Goal: Task Accomplishment & Management: Complete application form

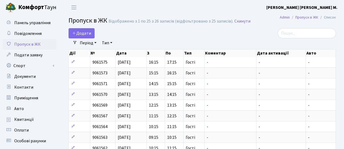
select select "25"
click at [88, 34] on span "Додати" at bounding box center [81, 33] width 19 height 6
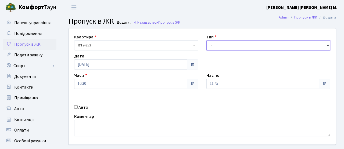
click at [233, 44] on select "- Доставка Таксі Гості Сервіс" at bounding box center [268, 45] width 124 height 10
select select "3"
click at [206, 40] on select "- Доставка Таксі Гості Сервіс" at bounding box center [268, 45] width 124 height 10
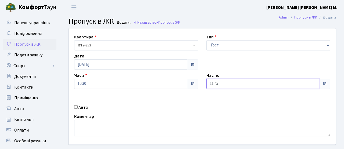
click at [219, 81] on input "11:45" at bounding box center [262, 84] width 113 height 10
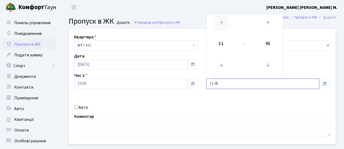
click at [221, 23] on icon at bounding box center [221, 23] width 15 height 15
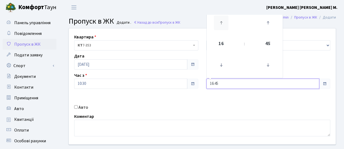
click at [221, 23] on icon at bounding box center [221, 23] width 15 height 15
type input "18:45"
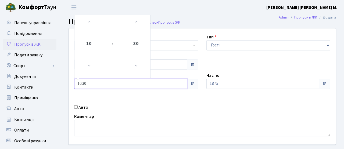
click at [115, 83] on input "10:30" at bounding box center [130, 84] width 113 height 10
click at [96, 20] on link at bounding box center [89, 22] width 16 height 19
click at [95, 20] on icon at bounding box center [89, 23] width 15 height 15
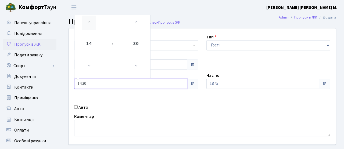
click at [95, 20] on icon at bounding box center [89, 23] width 15 height 15
click at [90, 64] on icon at bounding box center [89, 65] width 15 height 15
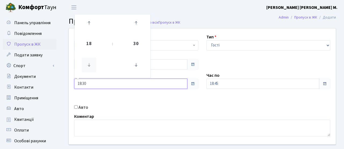
type input "17:30"
click at [122, 96] on div "Квартира <b>КТ</b>&nbsp;&nbsp;&nbsp;&nbsp;7-353 <b>КТ</b>&nbsp;&nbsp;&nbsp;&nbs…" at bounding box center [202, 87] width 275 height 116
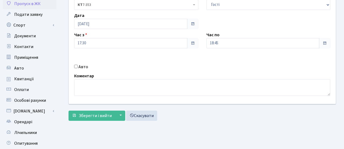
scroll to position [39, 0]
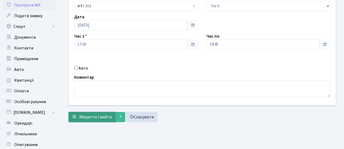
click at [94, 118] on span "Зберегти і вийти" at bounding box center [95, 117] width 33 height 6
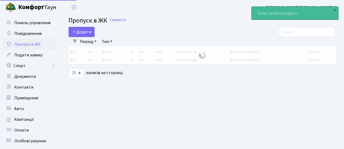
select select "25"
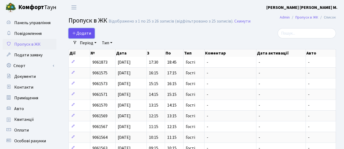
click at [82, 31] on span "Додати" at bounding box center [81, 33] width 19 height 6
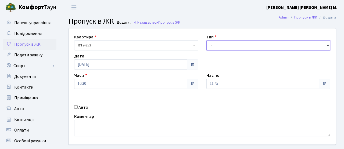
click at [227, 42] on select "- Доставка Таксі Гості Сервіс" at bounding box center [268, 45] width 124 height 10
select select "3"
click at [206, 40] on select "- Доставка Таксі Гості Сервіс" at bounding box center [268, 45] width 124 height 10
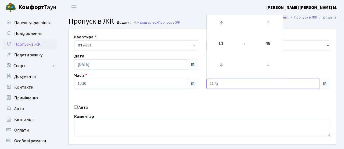
click at [224, 83] on input "11:45" at bounding box center [262, 84] width 113 height 10
click at [221, 24] on icon at bounding box center [221, 23] width 15 height 15
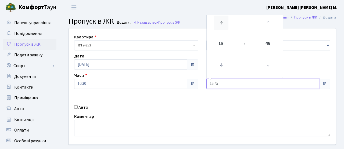
click at [222, 24] on icon at bounding box center [221, 23] width 15 height 15
type input "19:45"
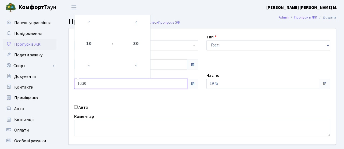
click at [130, 87] on input "10:30" at bounding box center [130, 84] width 113 height 10
click at [93, 27] on icon at bounding box center [89, 23] width 15 height 15
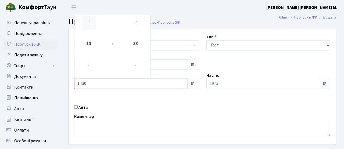
click at [93, 27] on icon at bounding box center [89, 23] width 15 height 15
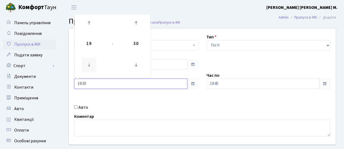
click at [87, 62] on icon at bounding box center [89, 65] width 15 height 15
type input "18:30"
click at [143, 101] on div "Квартира <b>КТ</b>&nbsp;&nbsp;&nbsp;&nbsp;7-353 <b>КТ</b>&nbsp;&nbsp;&nbsp;&nbs…" at bounding box center [202, 87] width 275 height 116
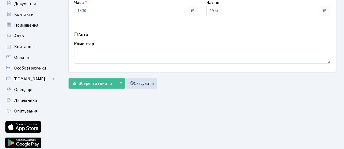
scroll to position [65, 0]
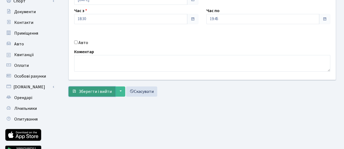
click at [99, 93] on span "Зберегти і вийти" at bounding box center [95, 92] width 33 height 6
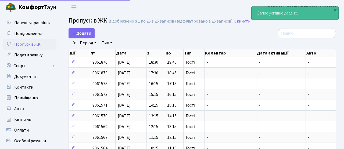
select select "25"
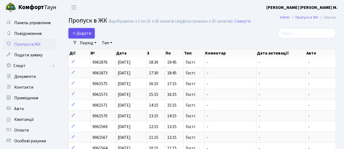
click at [87, 32] on span "Додати" at bounding box center [81, 33] width 19 height 6
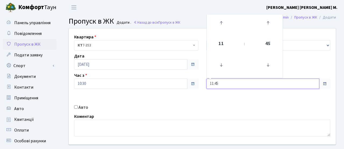
drag, startPoint x: 215, startPoint y: 83, endPoint x: 214, endPoint y: 65, distance: 18.6
click at [215, 83] on input "11:45" at bounding box center [262, 84] width 113 height 10
click at [223, 27] on icon at bounding box center [221, 23] width 15 height 15
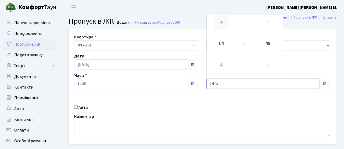
click at [223, 27] on icon at bounding box center [221, 23] width 15 height 15
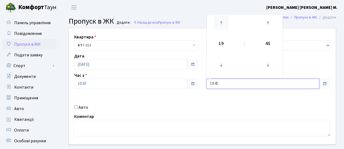
click at [223, 27] on icon at bounding box center [221, 23] width 15 height 15
type input "20:45"
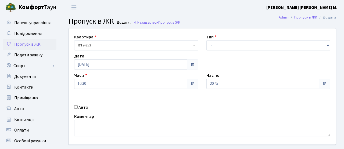
drag, startPoint x: 203, startPoint y: 116, endPoint x: 206, endPoint y: 112, distance: 5.5
click at [203, 116] on div "Коментар" at bounding box center [202, 124] width 264 height 23
click at [214, 52] on div "Квартира <b>КТ</b>&nbsp;&nbsp;&nbsp;&nbsp;7-353 <b>КТ</b>&nbsp;&nbsp;&nbsp;&nbs…" at bounding box center [202, 87] width 275 height 116
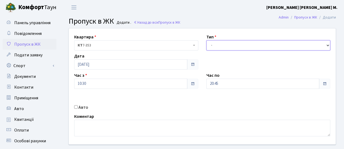
click at [214, 49] on select "- Доставка Таксі Гості Сервіс" at bounding box center [268, 45] width 124 height 10
select select "3"
click at [206, 40] on select "- Доставка Таксі Гості Сервіс" at bounding box center [268, 45] width 124 height 10
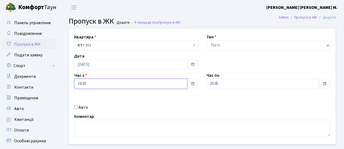
click at [152, 84] on input "10:30" at bounding box center [130, 84] width 113 height 10
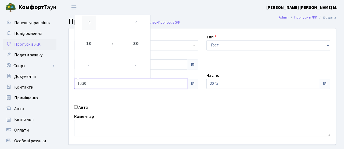
click at [91, 24] on icon at bounding box center [89, 23] width 15 height 15
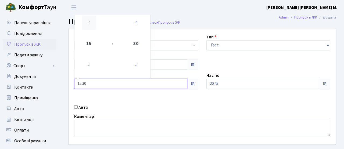
click at [91, 24] on icon at bounding box center [89, 23] width 15 height 15
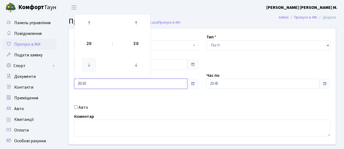
click at [87, 65] on icon at bounding box center [89, 65] width 15 height 15
type input "19:30"
click at [138, 100] on div "Квартира <b>КТ</b>&nbsp;&nbsp;&nbsp;&nbsp;7-353 <b>КТ</b>&nbsp;&nbsp;&nbsp;&nbs…" at bounding box center [202, 87] width 275 height 116
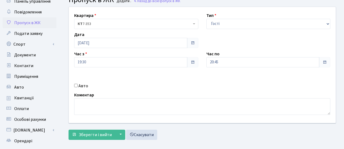
scroll to position [32, 0]
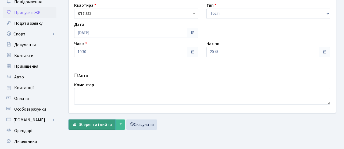
click at [92, 123] on span "Зберегти і вийти" at bounding box center [95, 125] width 33 height 6
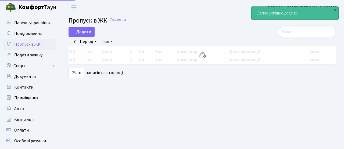
select select "25"
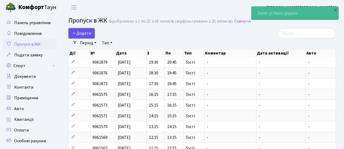
click at [92, 33] on link "Додати" at bounding box center [82, 33] width 26 height 10
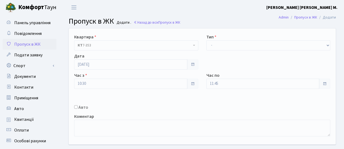
click at [240, 37] on div "Тип - Доставка Таксі Гості Сервіс" at bounding box center [268, 42] width 132 height 17
click at [241, 42] on select "- Доставка Таксі Гості Сервіс" at bounding box center [268, 45] width 124 height 10
select select "3"
click at [206, 40] on select "- Доставка Таксі Гості Сервіс" at bounding box center [268, 45] width 124 height 10
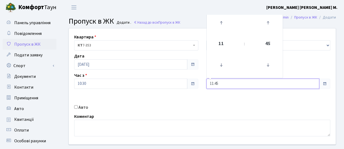
click at [224, 83] on input "11:45" at bounding box center [262, 84] width 113 height 10
click at [222, 23] on icon at bounding box center [221, 23] width 15 height 15
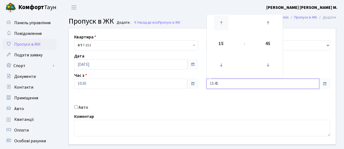
click at [222, 23] on icon at bounding box center [221, 23] width 15 height 15
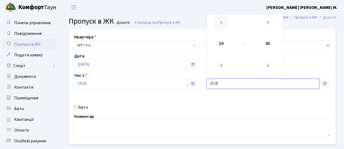
click at [222, 23] on icon at bounding box center [221, 23] width 15 height 15
type input "21:45"
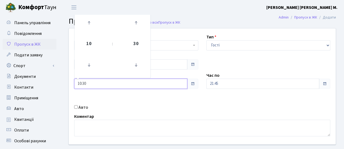
click at [134, 86] on input "10:30" at bounding box center [130, 84] width 113 height 10
click at [85, 23] on icon at bounding box center [89, 23] width 15 height 15
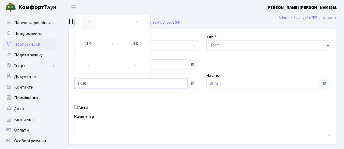
click at [85, 23] on icon at bounding box center [89, 23] width 15 height 15
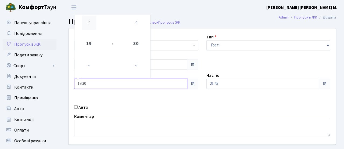
click at [85, 23] on icon at bounding box center [89, 23] width 15 height 15
type input "20:30"
click at [142, 112] on div "Квартира <b>КТ</b>&nbsp;&nbsp;&nbsp;&nbsp;7-353 <b>КТ</b>&nbsp;&nbsp;&nbsp;&nbs…" at bounding box center [202, 87] width 275 height 116
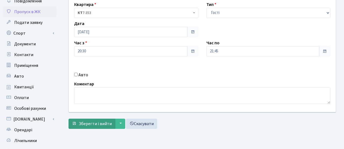
scroll to position [37, 0]
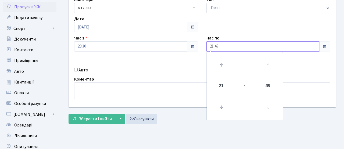
click at [275, 48] on input "21:45" at bounding box center [262, 46] width 113 height 10
click at [225, 66] on icon at bounding box center [221, 65] width 15 height 15
type input "22:45"
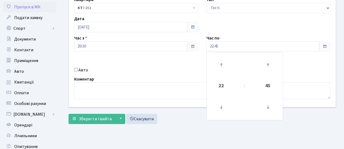
click at [186, 71] on div "Авто" at bounding box center [136, 70] width 132 height 6
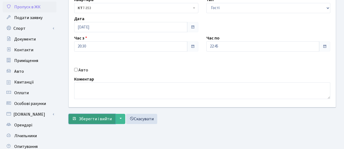
click at [89, 118] on span "Зберегти і вийти" at bounding box center [95, 119] width 33 height 6
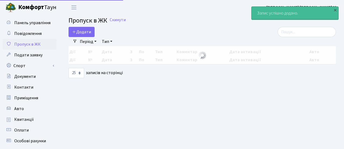
select select "25"
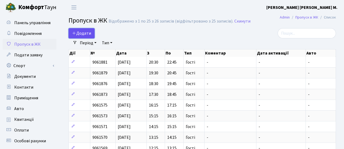
click at [88, 34] on span "Додати" at bounding box center [81, 33] width 19 height 6
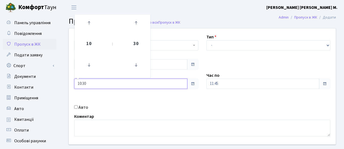
click at [115, 85] on input "10:30" at bounding box center [130, 84] width 113 height 10
click at [93, 25] on icon at bounding box center [89, 23] width 15 height 15
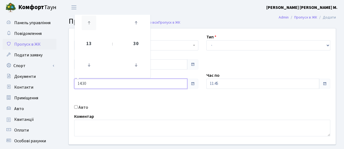
click at [93, 25] on icon at bounding box center [89, 23] width 15 height 15
click at [86, 62] on icon at bounding box center [89, 65] width 15 height 15
click at [86, 63] on icon at bounding box center [89, 65] width 15 height 15
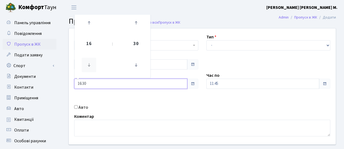
type input "15:30"
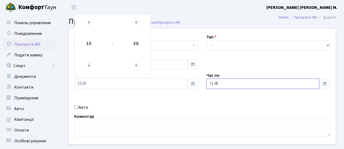
click at [254, 83] on input "11:45" at bounding box center [262, 84] width 113 height 10
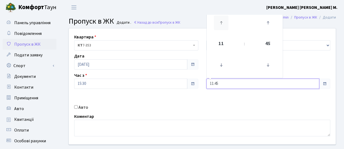
click at [225, 24] on icon at bounding box center [221, 23] width 15 height 15
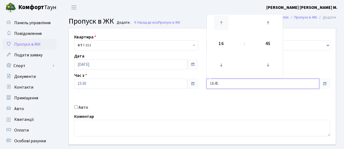
click at [225, 24] on icon at bounding box center [221, 23] width 15 height 15
click at [219, 62] on icon at bounding box center [221, 65] width 15 height 15
type input "16:45"
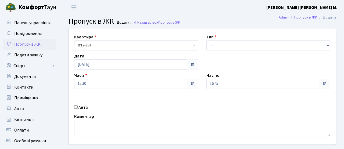
click at [165, 98] on div "Квартира <b>КТ</b>&nbsp;&nbsp;&nbsp;&nbsp;7-353 <b>КТ</b>&nbsp;&nbsp;&nbsp;&nbs…" at bounding box center [202, 87] width 275 height 116
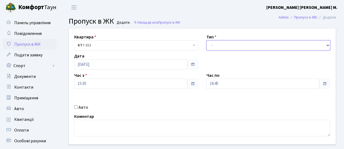
click at [222, 47] on select "- Доставка Таксі Гості Сервіс" at bounding box center [268, 45] width 124 height 10
select select "3"
click at [206, 40] on select "- Доставка Таксі Гості Сервіс" at bounding box center [268, 45] width 124 height 10
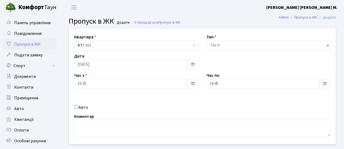
click at [173, 107] on div "Авто" at bounding box center [136, 107] width 132 height 6
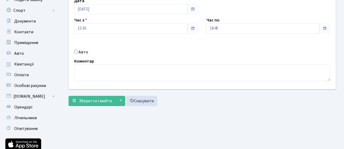
scroll to position [70, 0]
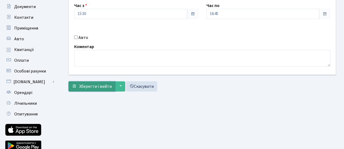
click at [105, 89] on span "Зберегти і вийти" at bounding box center [95, 87] width 33 height 6
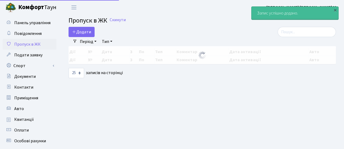
select select "25"
